Goal: Navigation & Orientation: Find specific page/section

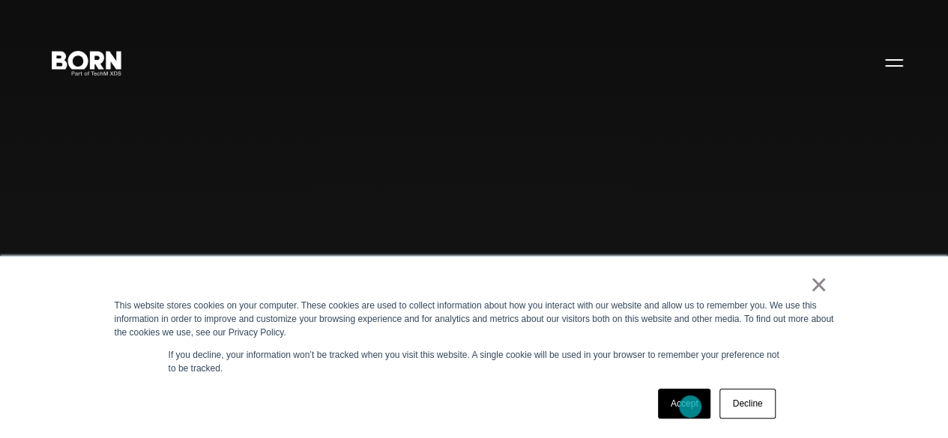
click at [690, 407] on link "Accept" at bounding box center [684, 404] width 53 height 30
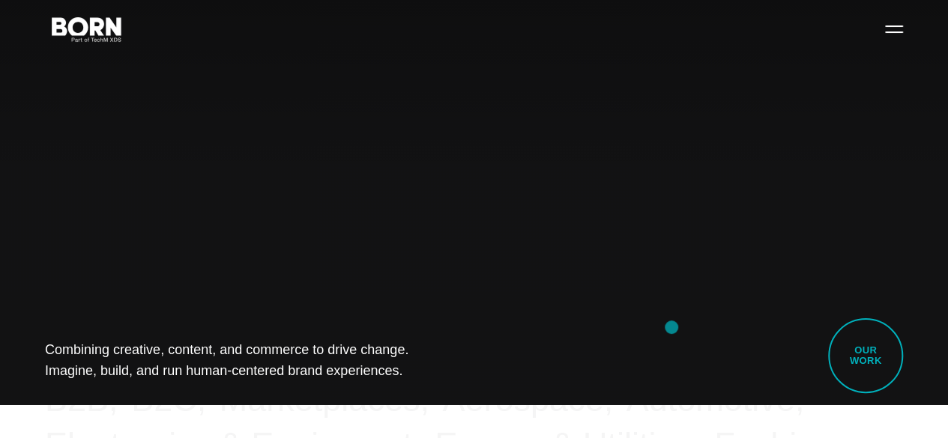
scroll to position [17, 0]
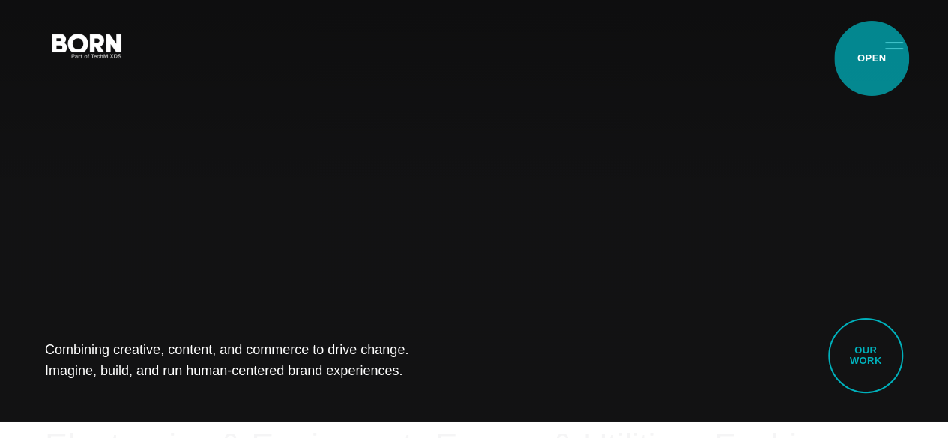
click at [876, 58] on button "Primary Menu" at bounding box center [894, 44] width 36 height 31
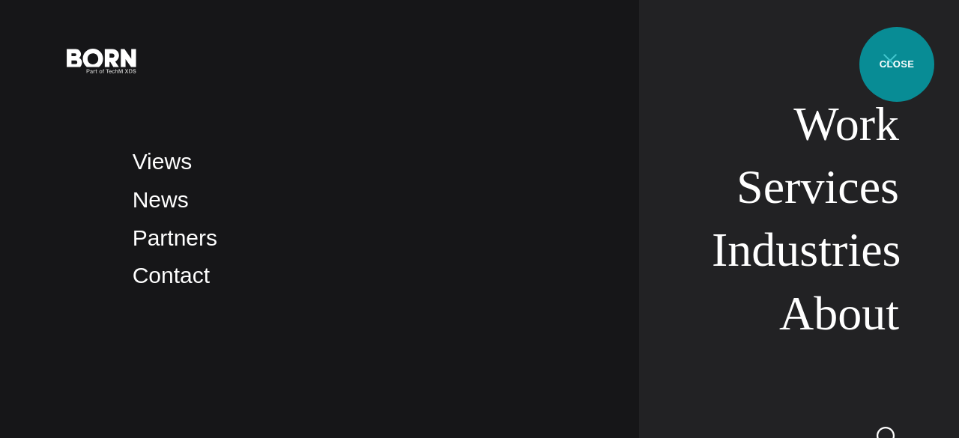
click at [897, 64] on button "Primary Menu" at bounding box center [890, 59] width 36 height 31
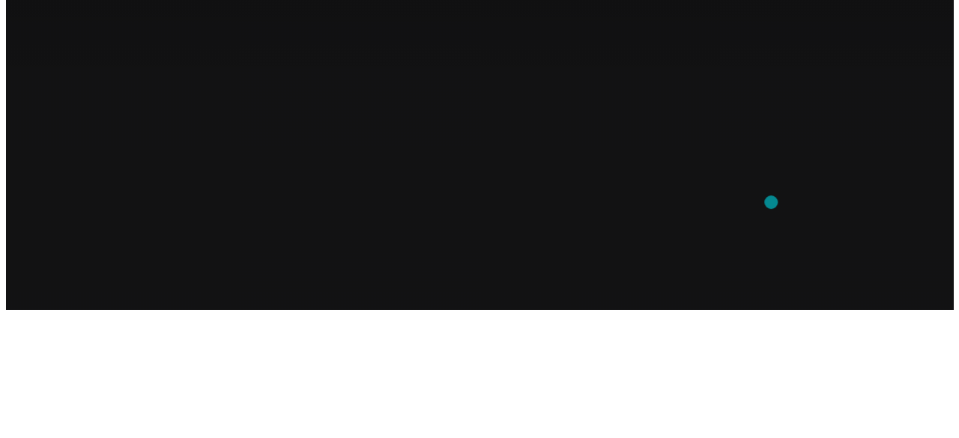
scroll to position [0, 0]
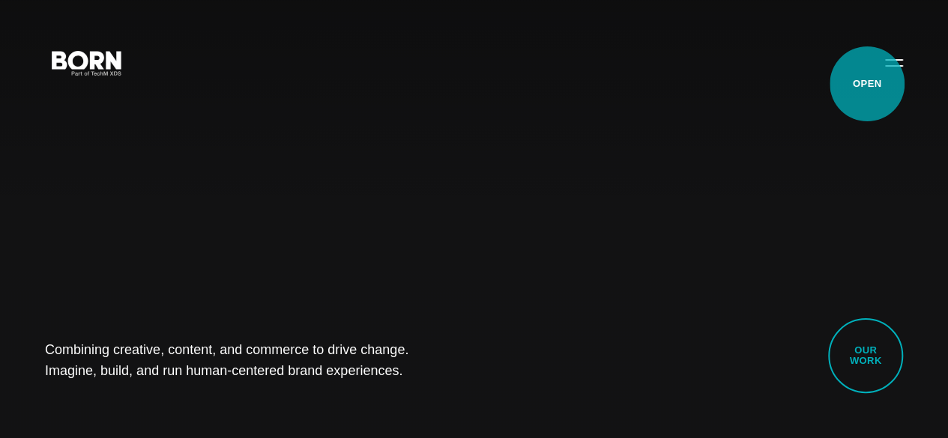
click at [876, 78] on button "Primary Menu" at bounding box center [894, 61] width 36 height 31
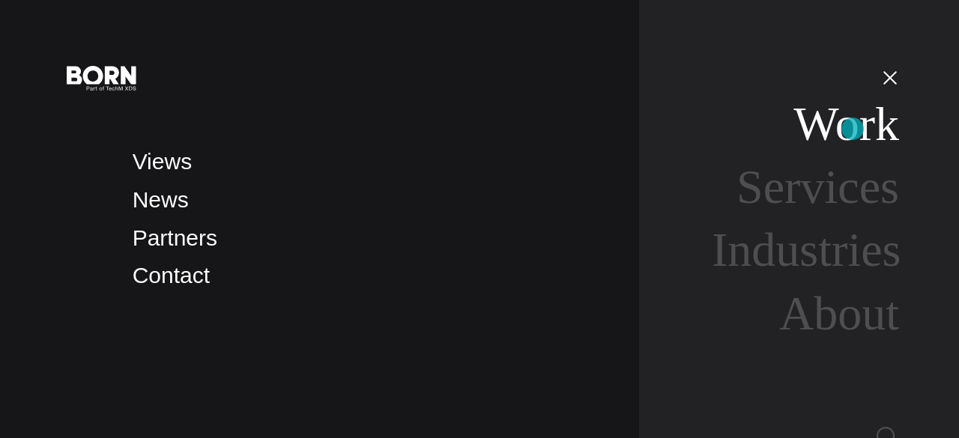
click at [853, 129] on link "Work" at bounding box center [846, 123] width 106 height 53
